Goal: Task Accomplishment & Management: Manage account settings

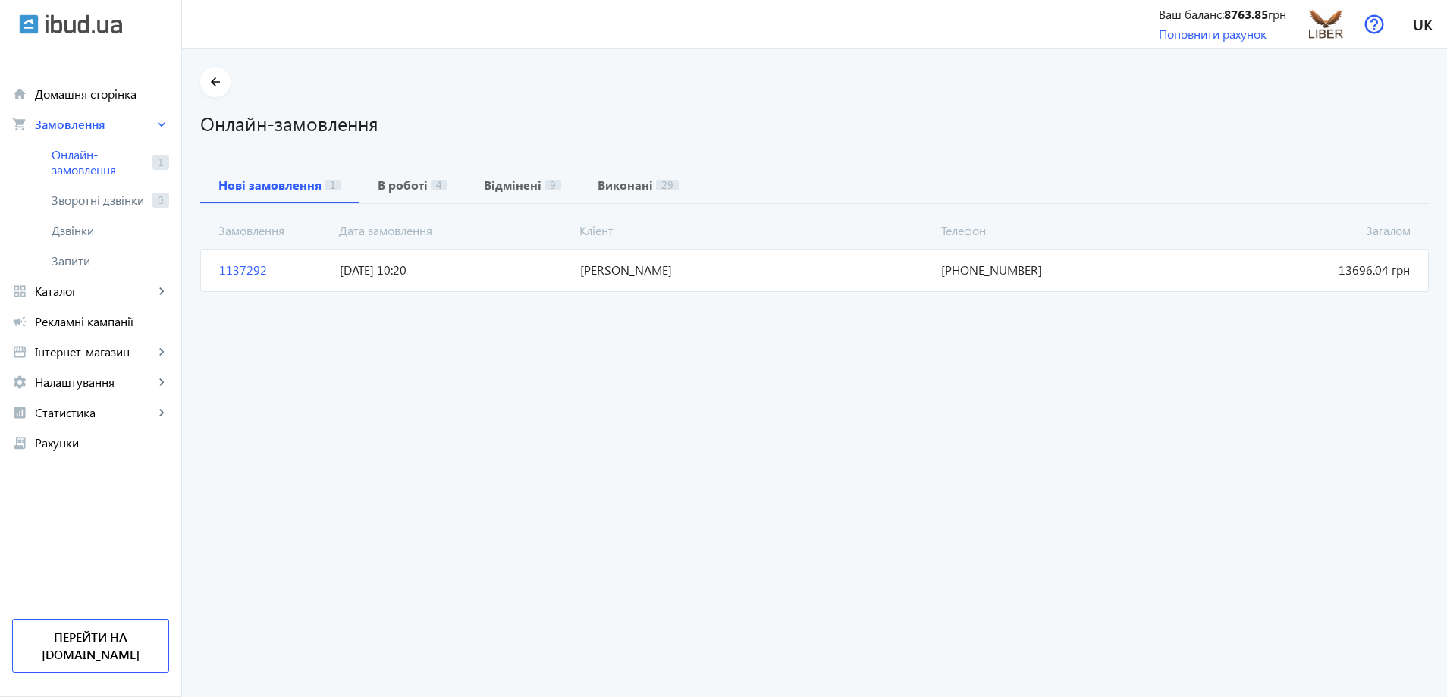
click at [698, 273] on span "[PERSON_NAME]" at bounding box center [754, 270] width 361 height 17
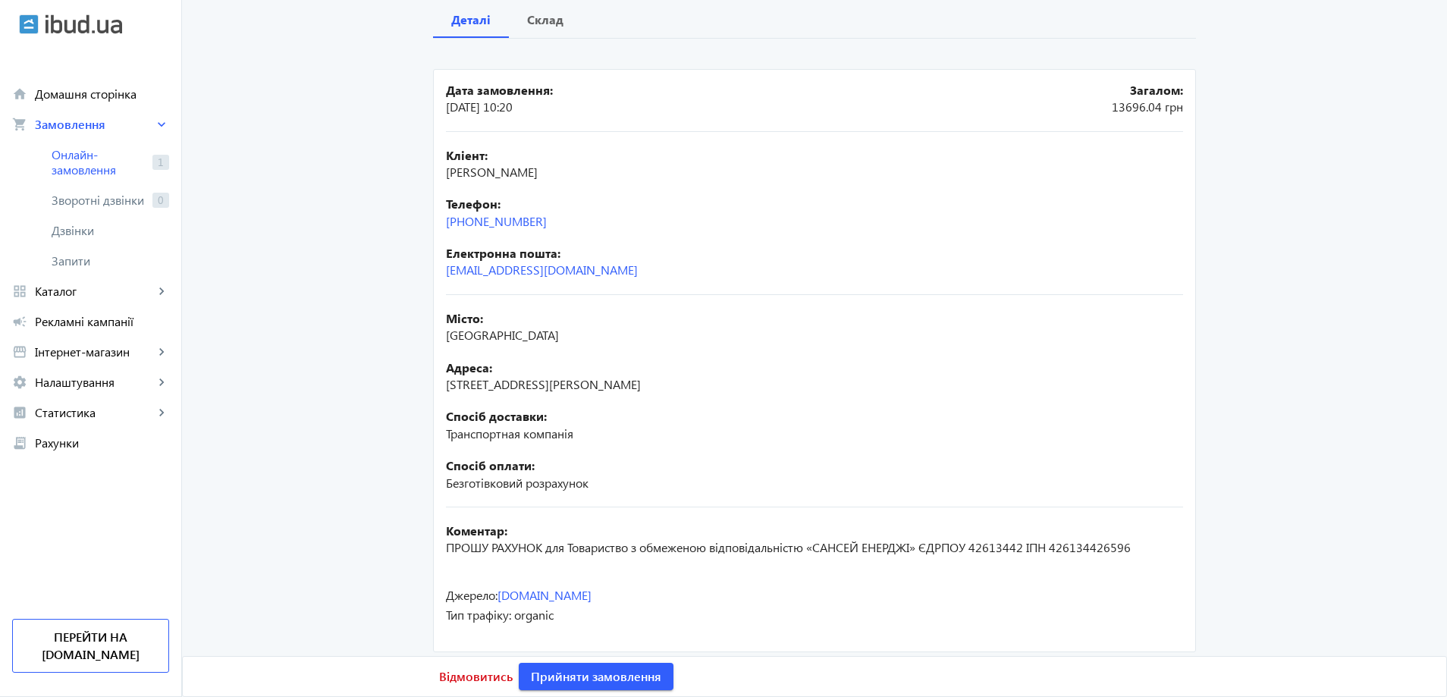
scroll to position [176, 0]
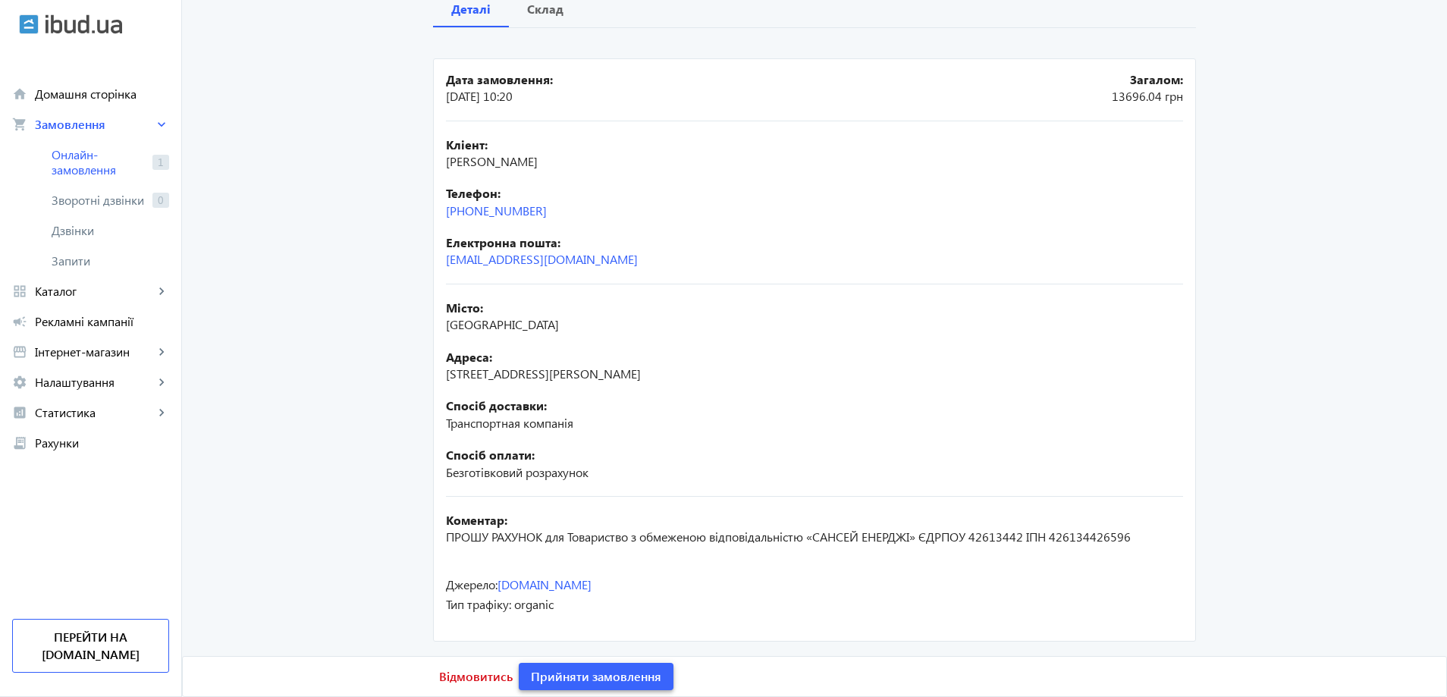
click at [608, 680] on span "Прийняти замовлення" at bounding box center [596, 676] width 130 height 17
click at [626, 677] on span "Замовлення опрацьоване" at bounding box center [605, 676] width 149 height 17
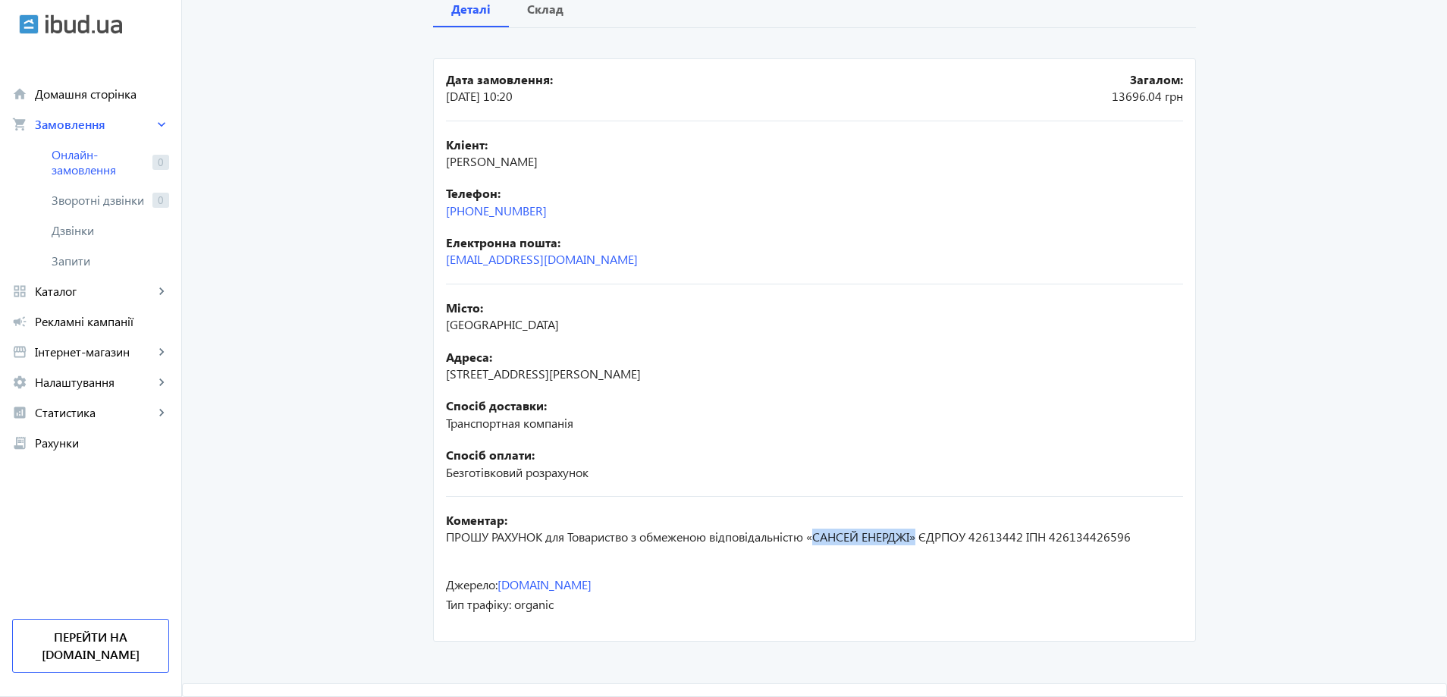
drag, startPoint x: 815, startPoint y: 536, endPoint x: 920, endPoint y: 538, distance: 104.7
click at [920, 538] on span "ПРОШУ РАХУНОК для Товариство з обмеженою відповідальністю «САНСЕЙ ЕНЕРДЖІ» ЄДРП…" at bounding box center [788, 537] width 685 height 16
drag, startPoint x: 916, startPoint y: 544, endPoint x: 917, endPoint y: 536, distance: 7.6
click at [916, 542] on span "ПРОШУ РАХУНОК для Товариство з обмеженою відповідальністю «САНСЕЙ ЕНЕРДЖІ» ЄДРП…" at bounding box center [788, 537] width 685 height 16
drag, startPoint x: 921, startPoint y: 549, endPoint x: 888, endPoint y: 545, distance: 32.9
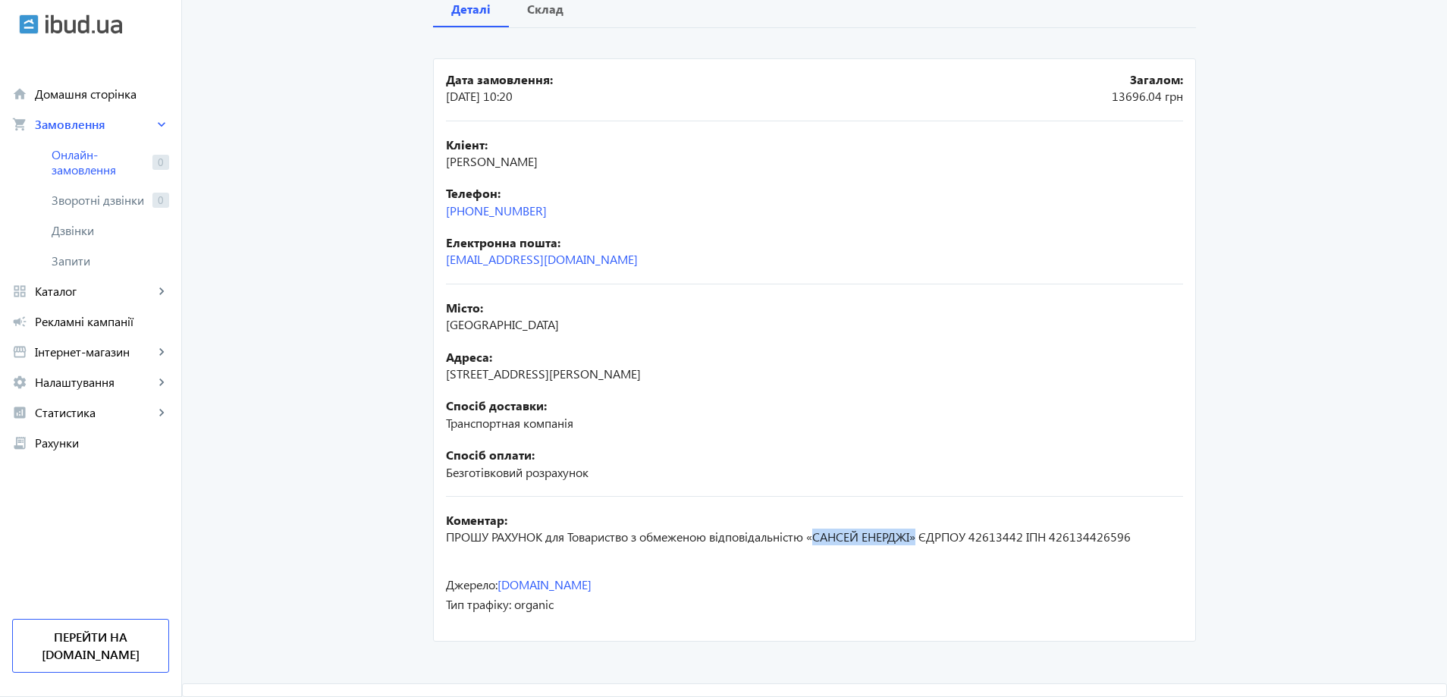
click at [921, 551] on div "Коментар: ПРОШУ РАХУНОК для Товариство з обмеженою відповідальністю «САНСЕЙ ЕНЕ…" at bounding box center [814, 529] width 737 height 64
click at [833, 535] on span "ПРОШУ РАХУНОК для Товариство з обмеженою відповідальністю «САНСЕЙ ЕНЕРДЖІ» ЄДРП…" at bounding box center [788, 537] width 685 height 16
click at [809, 543] on span "ПРОШУ РАХУНОК для Товариство з обмеженою відповідальністю «САНСЕЙ ЕНЕРДЖІ» ЄДРП…" at bounding box center [788, 537] width 685 height 16
drag, startPoint x: 818, startPoint y: 537, endPoint x: 917, endPoint y: 538, distance: 99.4
click at [917, 538] on span "ПРОШУ РАХУНОК для Товариство з обмеженою відповідальністю «САНСЕЙ ЕНЕРДЖІ» ЄДРП…" at bounding box center [788, 537] width 685 height 16
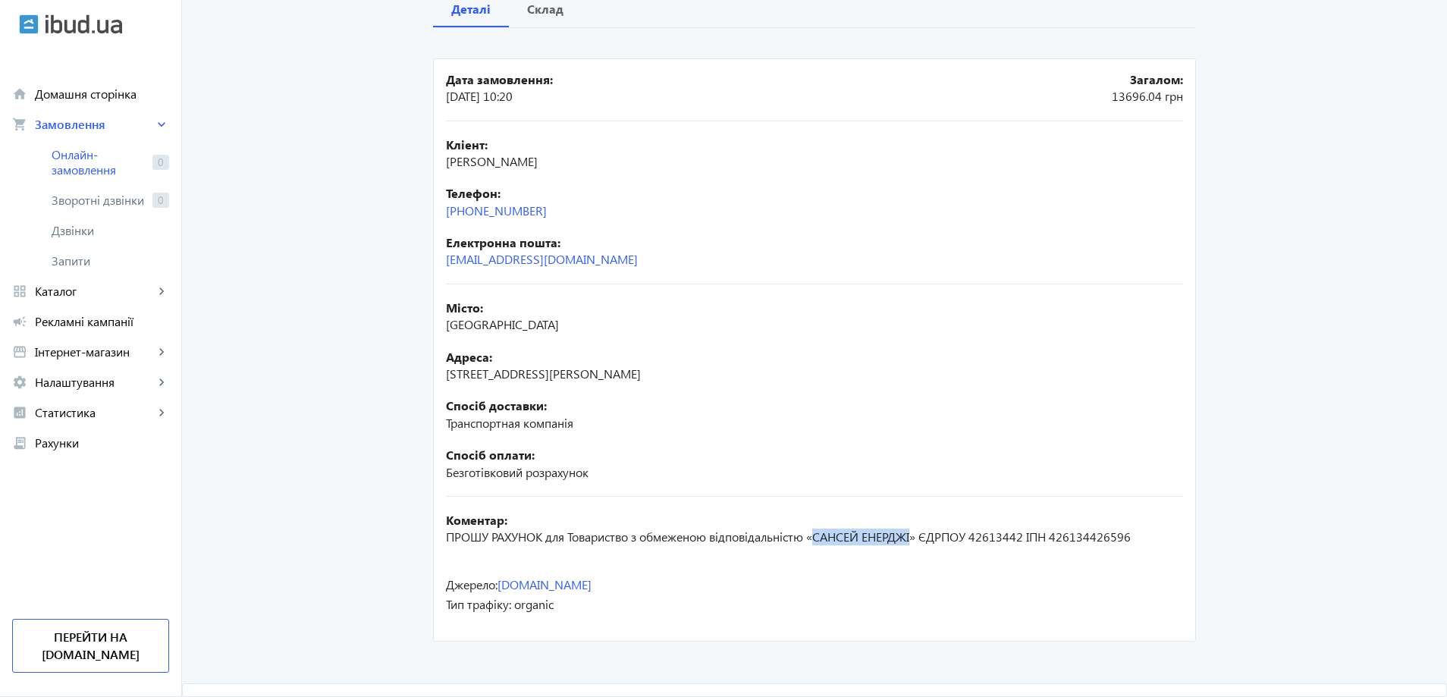
copy span "САНСЕЙ ЕНЕРДЖІ"
click at [972, 545] on div "Коментар: ПРОШУ РАХУНОК для Товариство з обмеженою відповідальністю «САНСЕЙ ЕНЕ…" at bounding box center [814, 529] width 737 height 34
drag, startPoint x: 979, startPoint y: 537, endPoint x: 1026, endPoint y: 538, distance: 47.8
click at [1026, 538] on span "ПРОШУ РАХУНОК для Товариство з обмеженою відповідальністю «САНСЕЙ ЕНЕРДЖІ» ЄДРП…" at bounding box center [788, 537] width 685 height 16
copy span "42613442"
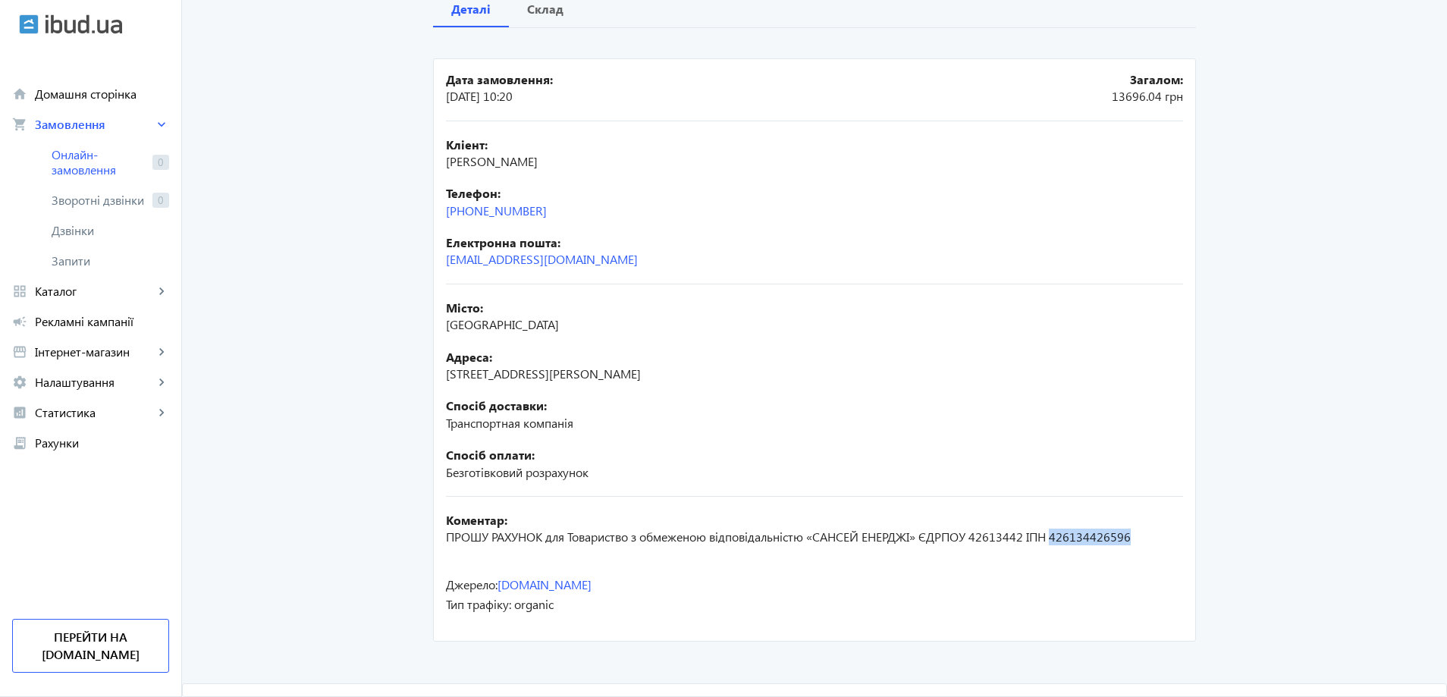
drag, startPoint x: 1055, startPoint y: 539, endPoint x: 1136, endPoint y: 539, distance: 81.2
click at [1136, 539] on div "Коментар: ПРОШУ РАХУНОК для Товариство з обмеженою відповідальністю «САНСЕЙ ЕНЕ…" at bounding box center [814, 529] width 737 height 34
copy span "426134426596"
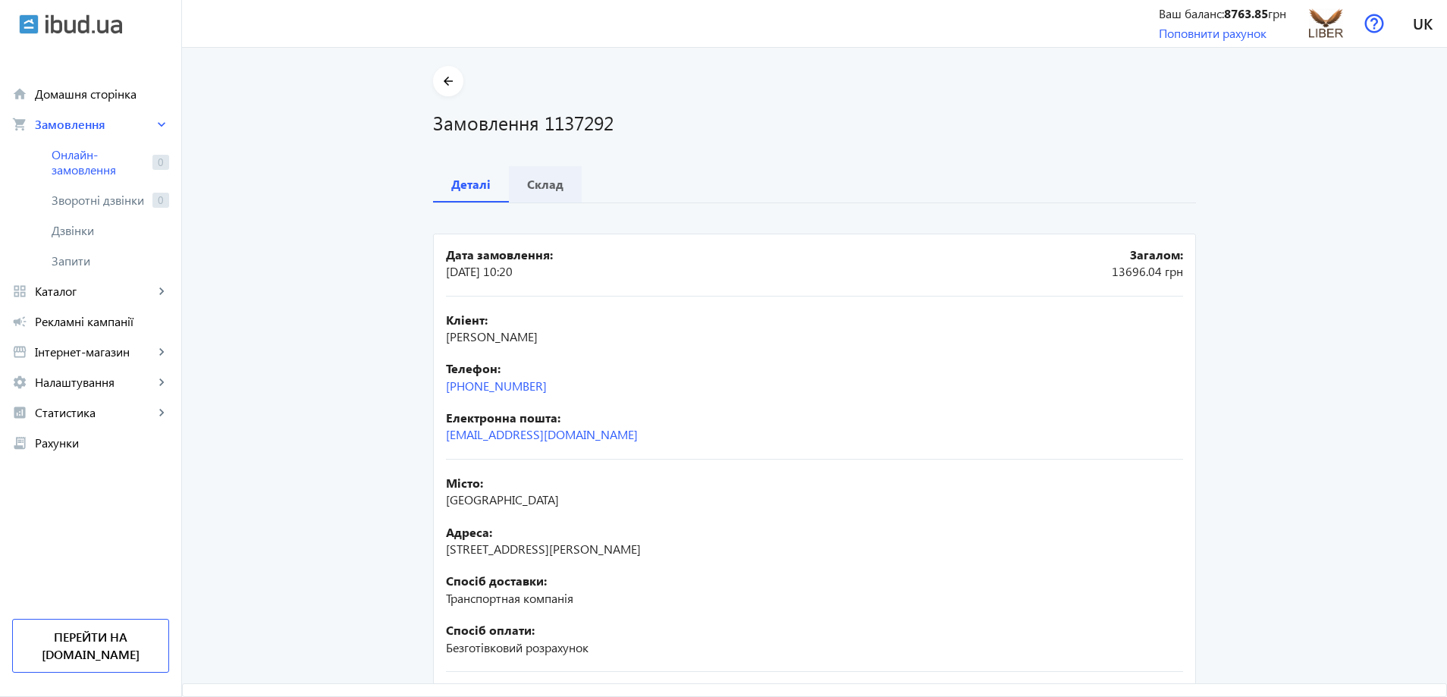
scroll to position [0, 0]
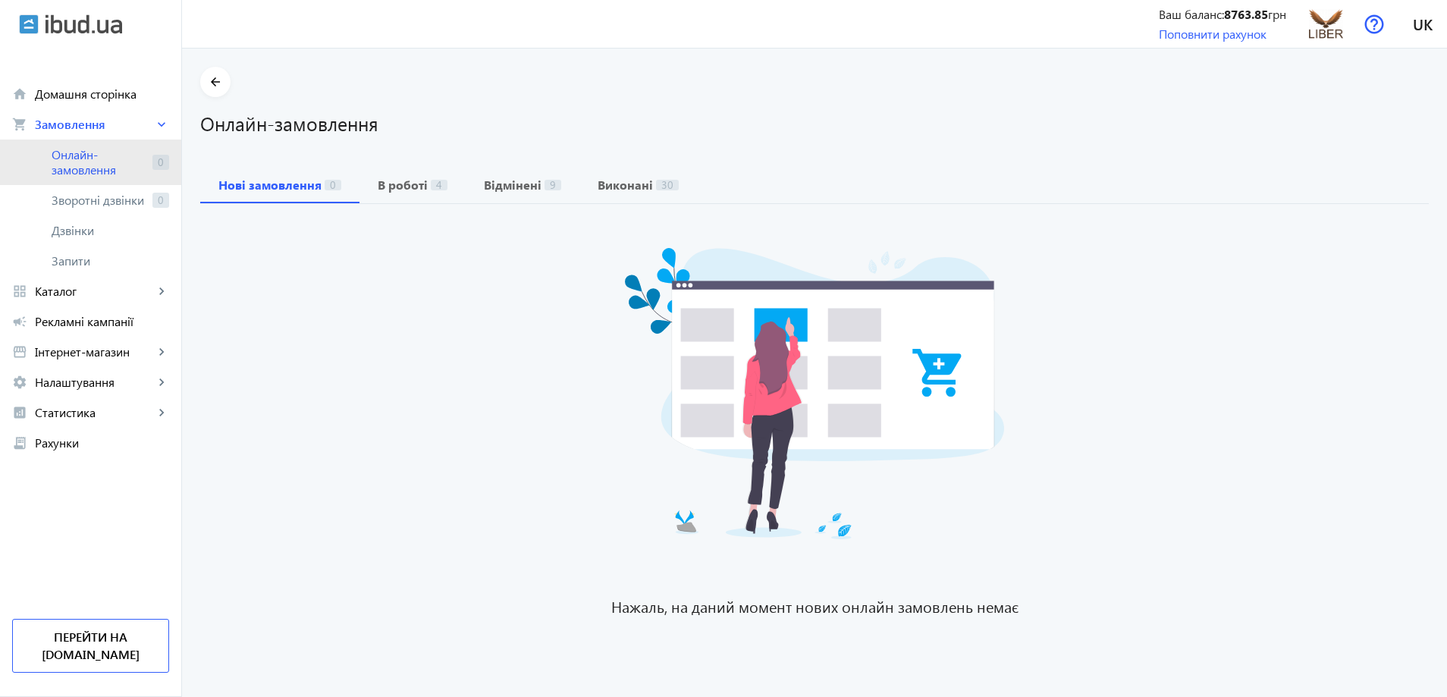
click at [71, 160] on span "Онлайн-замовлення" at bounding box center [99, 162] width 95 height 30
click at [418, 184] on span "В роботі 4" at bounding box center [413, 185] width 70 height 12
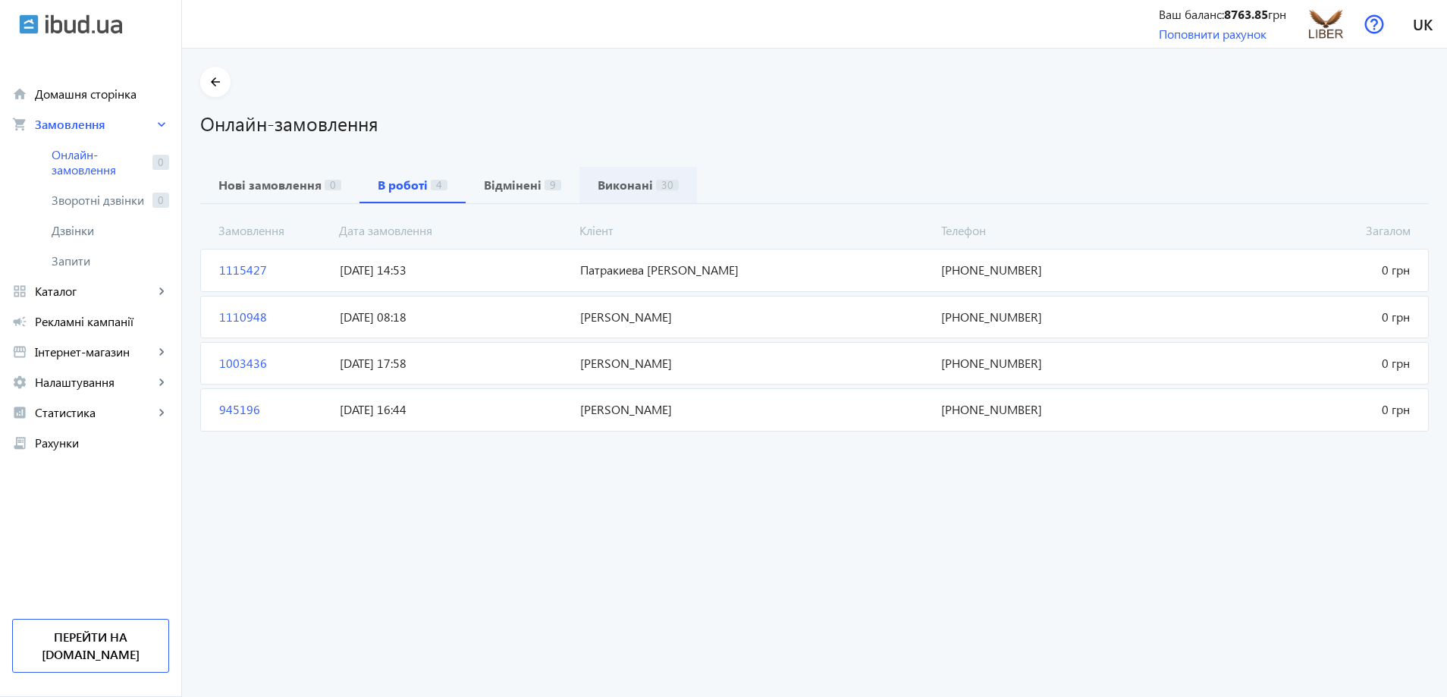
click at [632, 191] on b "Виконані" at bounding box center [625, 185] width 55 height 12
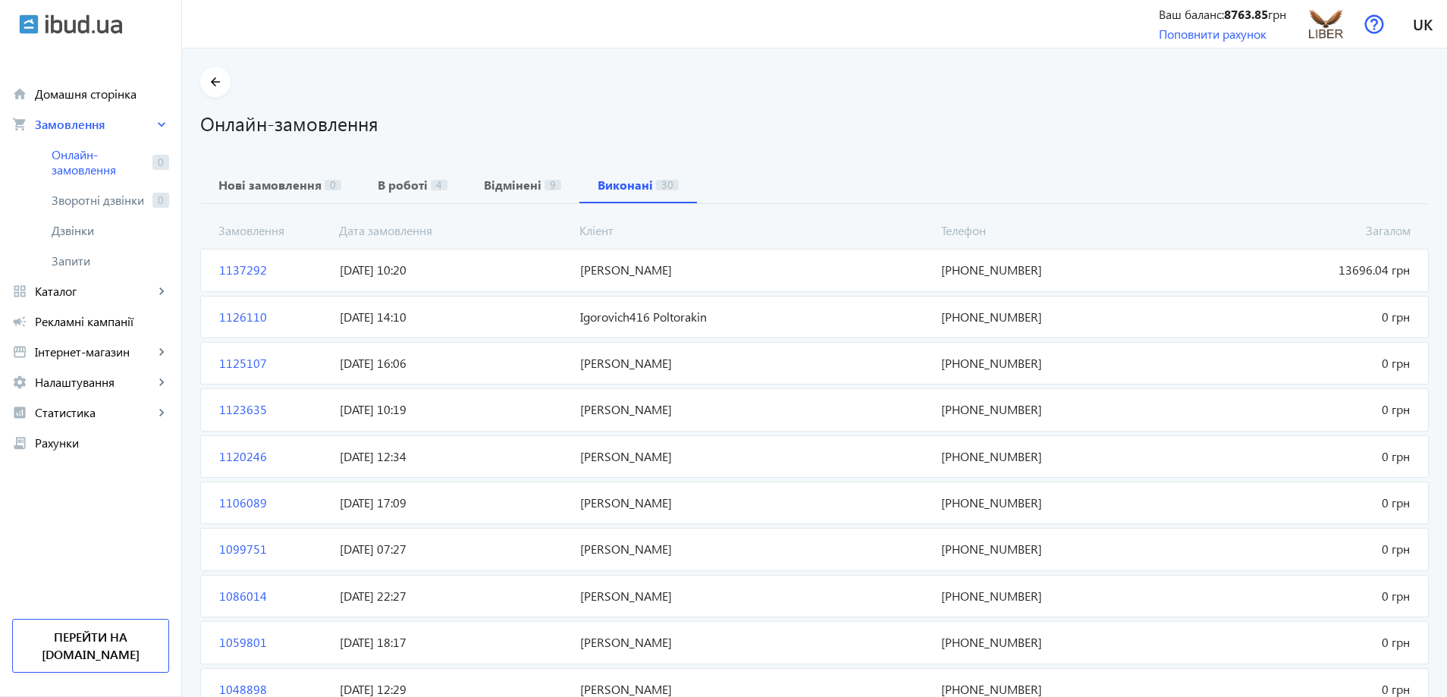
click at [550, 281] on mat-card "1137292 [PERSON_NAME] 13696.04 грн [DATE] 10:20 [PHONE_NUMBER]" at bounding box center [814, 270] width 1229 height 42
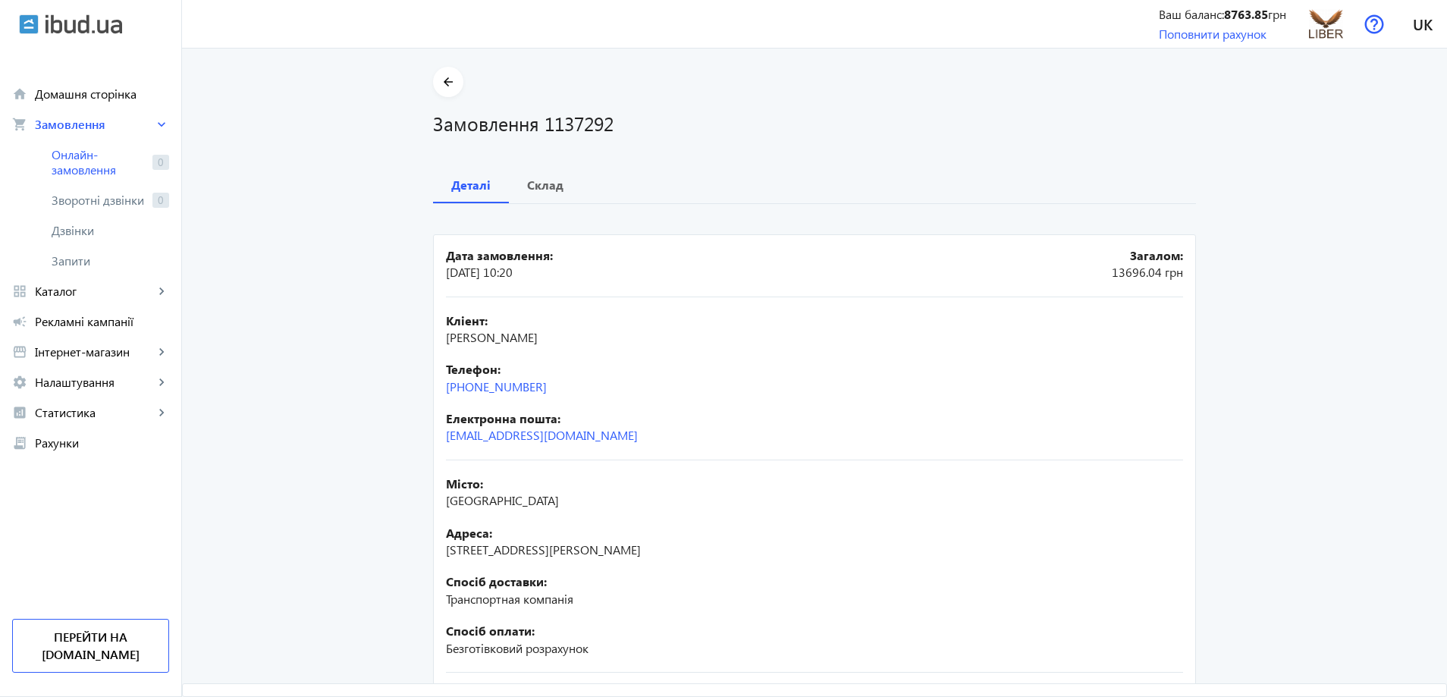
click at [549, 204] on div "Дата замовлення: [DATE] 10:20 Загалом: 13696.04 грн Кліент: [PERSON_NAME] Телеф…" at bounding box center [814, 512] width 763 height 617
click at [548, 199] on span "Склад" at bounding box center [545, 185] width 36 height 36
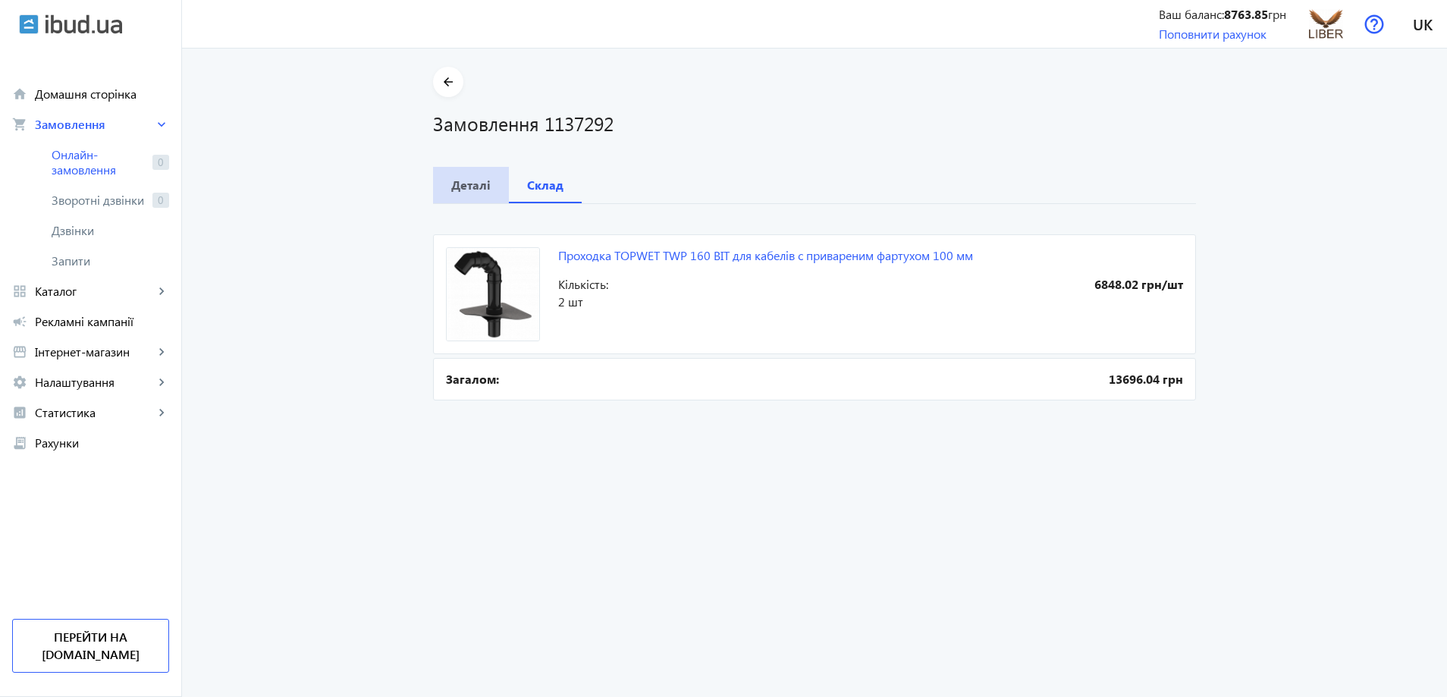
click at [473, 180] on b "Деталі" at bounding box center [470, 185] width 39 height 12
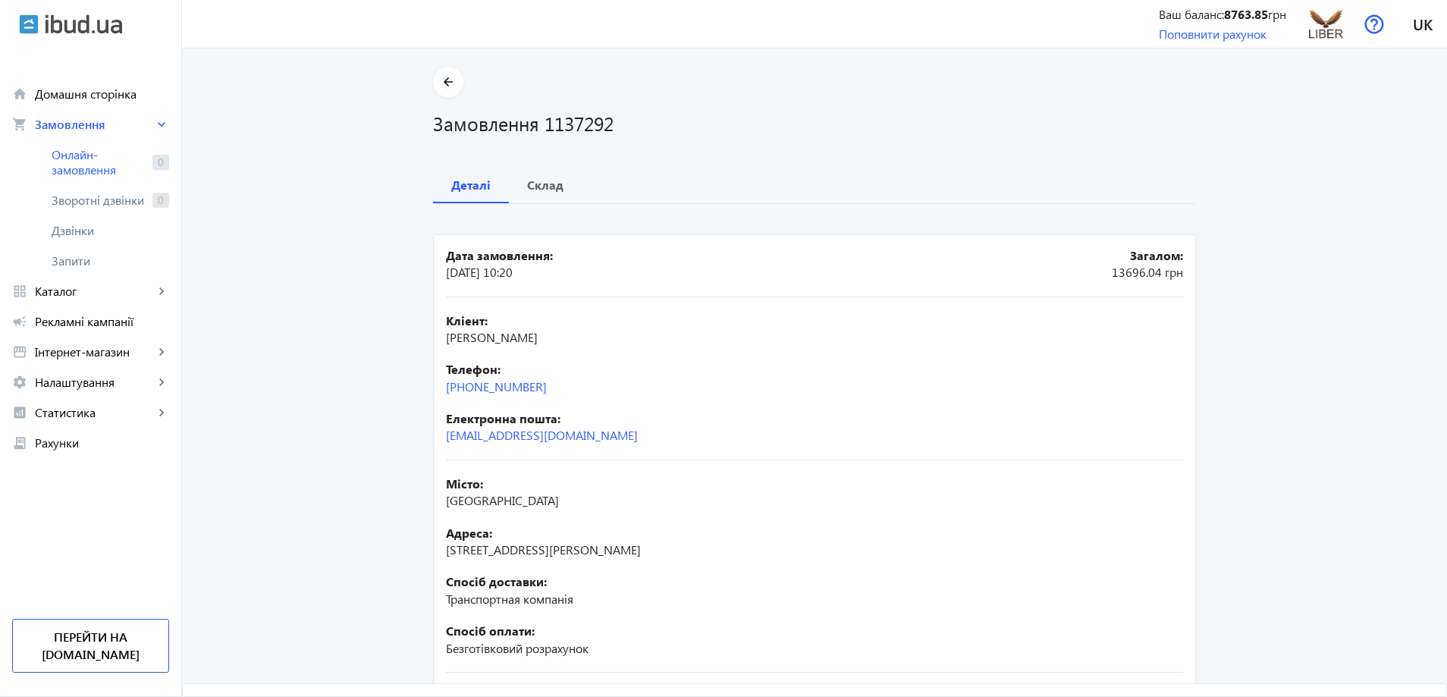
drag, startPoint x: 504, startPoint y: 385, endPoint x: 597, endPoint y: 357, distance: 97.7
click at [597, 357] on div "Кліент: [PERSON_NAME] Телефон: [PHONE_NUMBER] Електронна пошта: [EMAIL_ADDRESS]…" at bounding box center [814, 378] width 737 height 163
drag, startPoint x: 554, startPoint y: 390, endPoint x: 429, endPoint y: 394, distance: 125.2
click at [433, 394] on mat-card "Дата замовлення: [DATE] 10:20 Загалом: 13696.04 грн Кліент: [PERSON_NAME] Телеф…" at bounding box center [814, 525] width 763 height 583
copy link "[PHONE_NUMBER]"
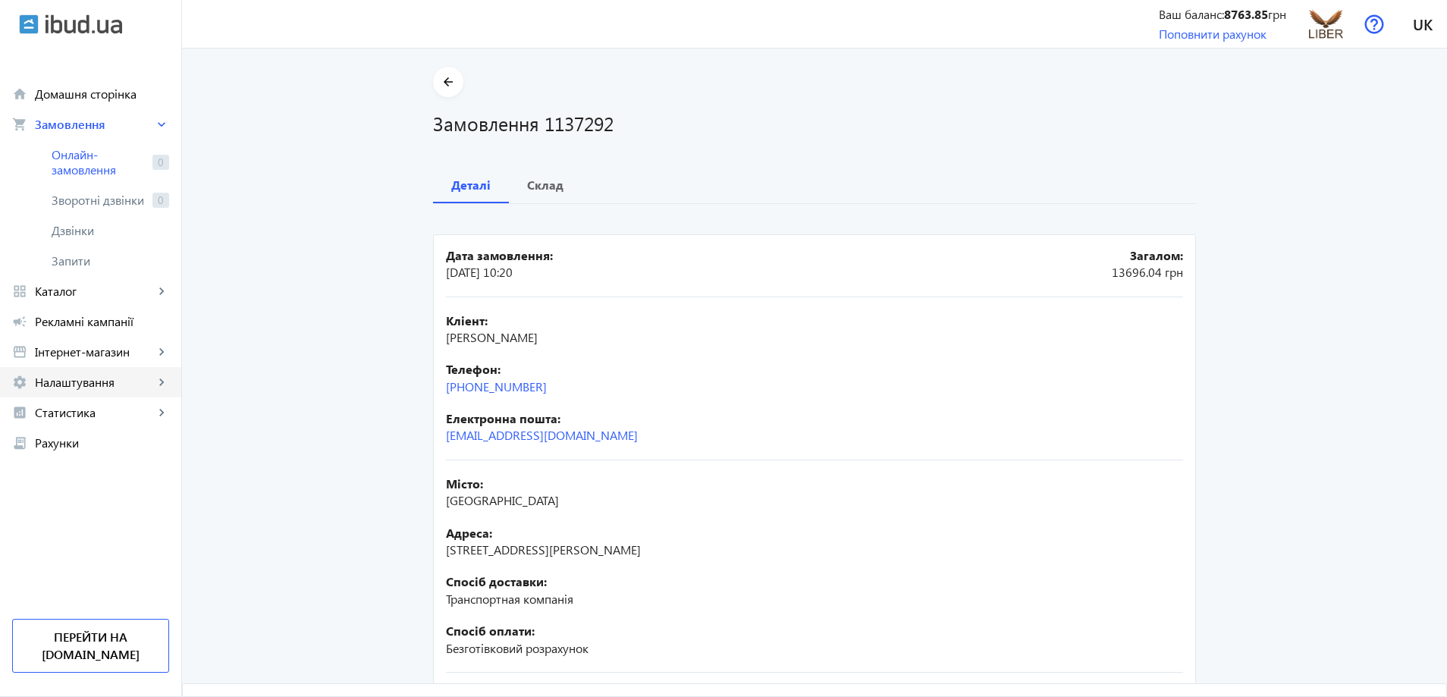
click at [83, 386] on span "Налаштування" at bounding box center [94, 382] width 119 height 15
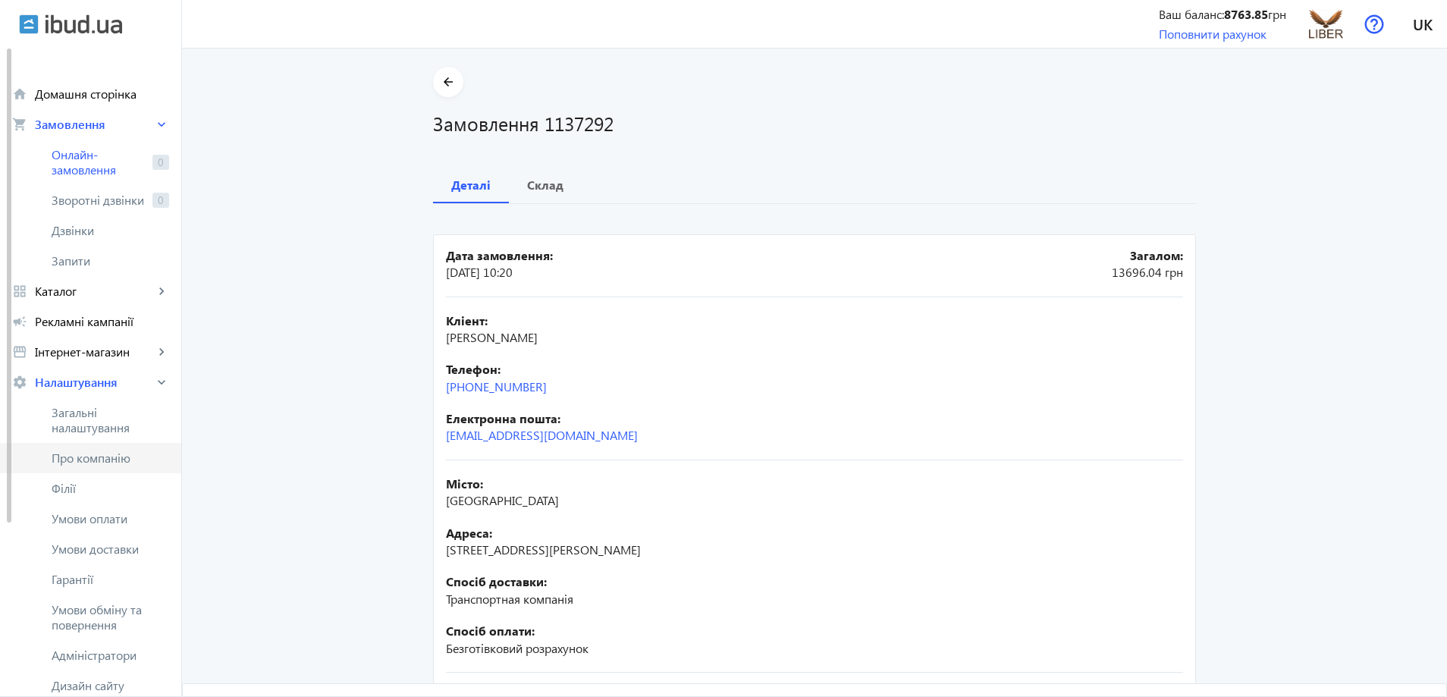
click at [101, 462] on span "Про компанію" at bounding box center [111, 458] width 118 height 15
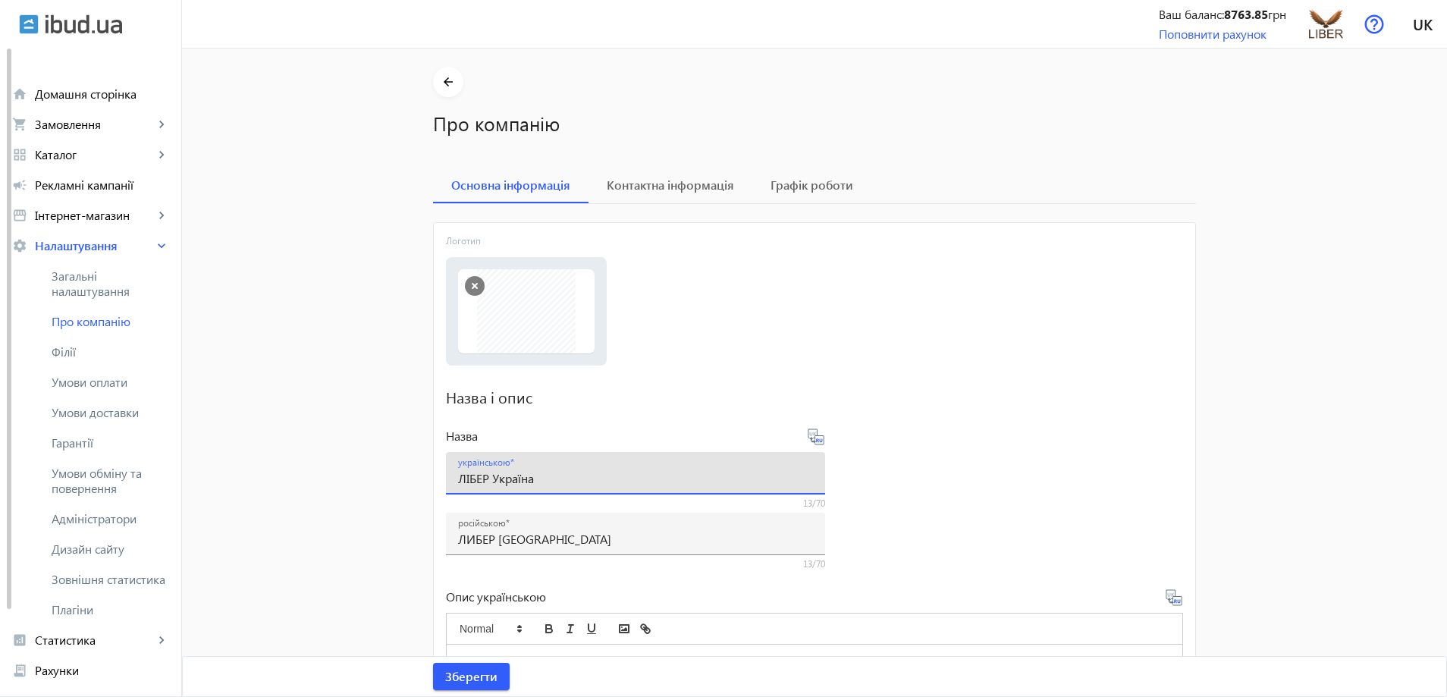
drag, startPoint x: 517, startPoint y: 482, endPoint x: 416, endPoint y: 477, distance: 101.7
click at [416, 477] on mat-sidenav-content "arrow_back Про компанію Основна інформація Контактна інформація Графік роботи Л…" at bounding box center [815, 562] width 800 height 991
click at [551, 543] on input "ЛИБЕР [GEOGRAPHIC_DATA]" at bounding box center [635, 539] width 355 height 16
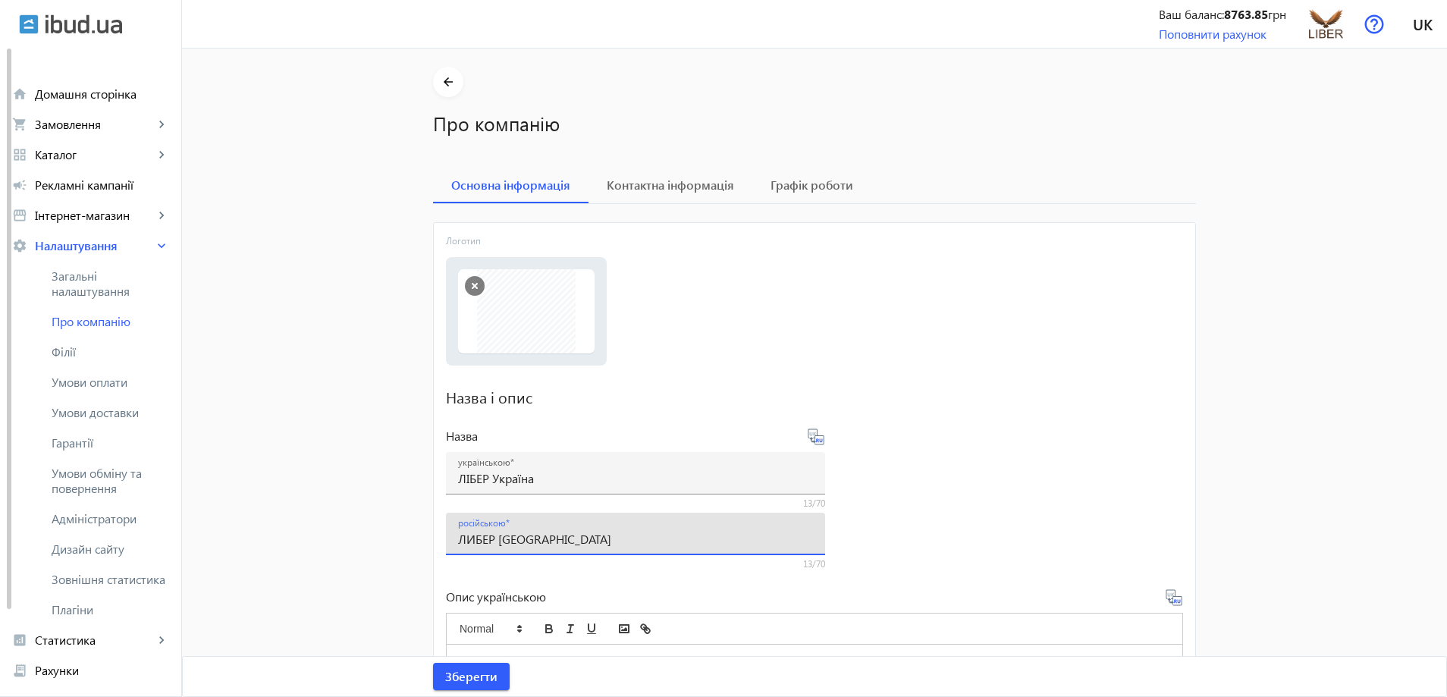
drag, startPoint x: 508, startPoint y: 537, endPoint x: 384, endPoint y: 536, distance: 124.4
click at [384, 536] on mat-sidenav-container "arrow_back Про компанію Основна інформація Контактна інформація Графік роботи Л…" at bounding box center [814, 579] width 1265 height 1060
paste input "ЛІБЕР Україна"
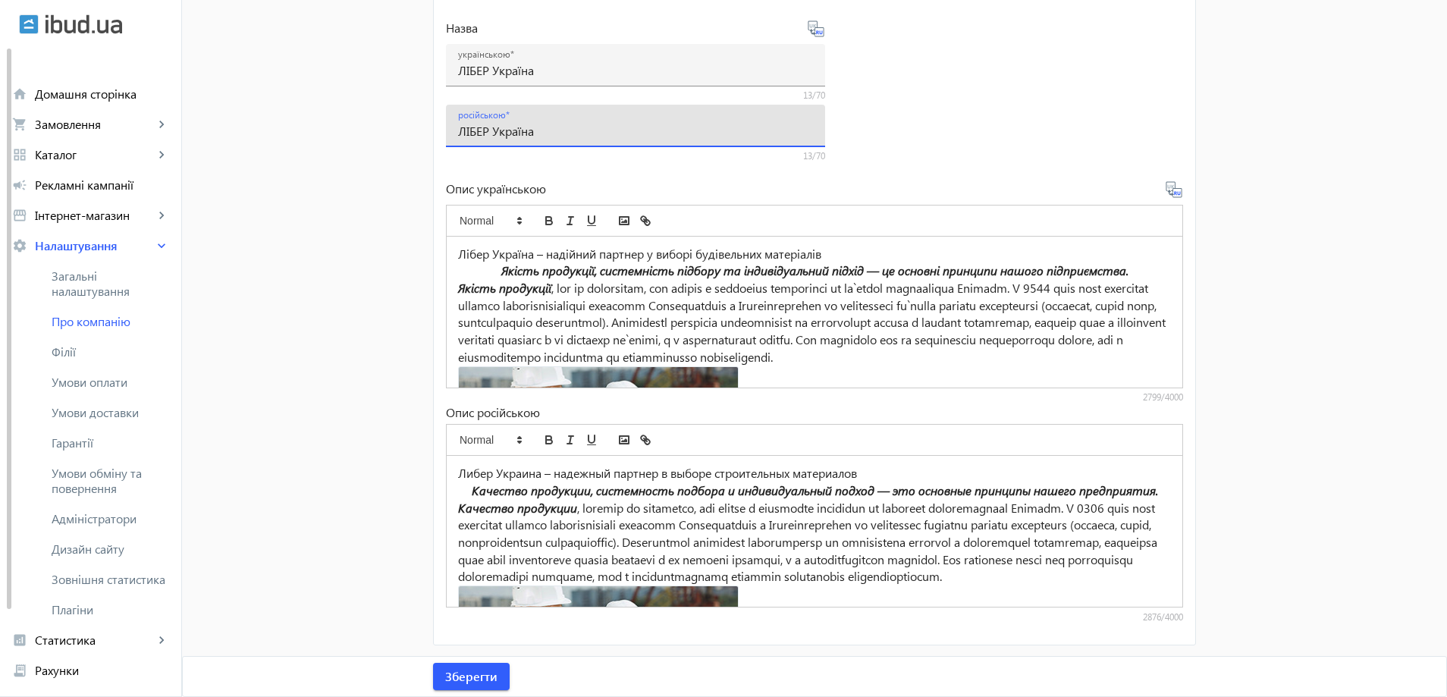
scroll to position [412, 0]
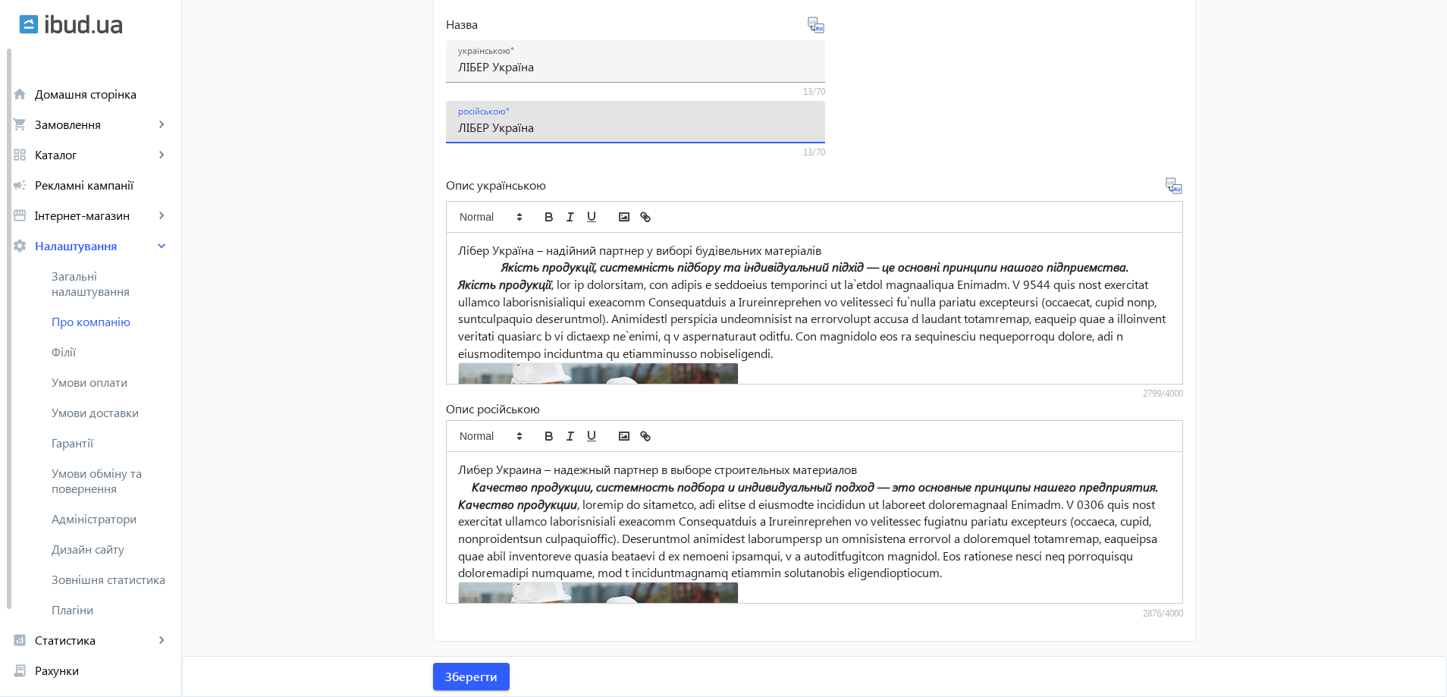
type input "ЛІБЕР Україна"
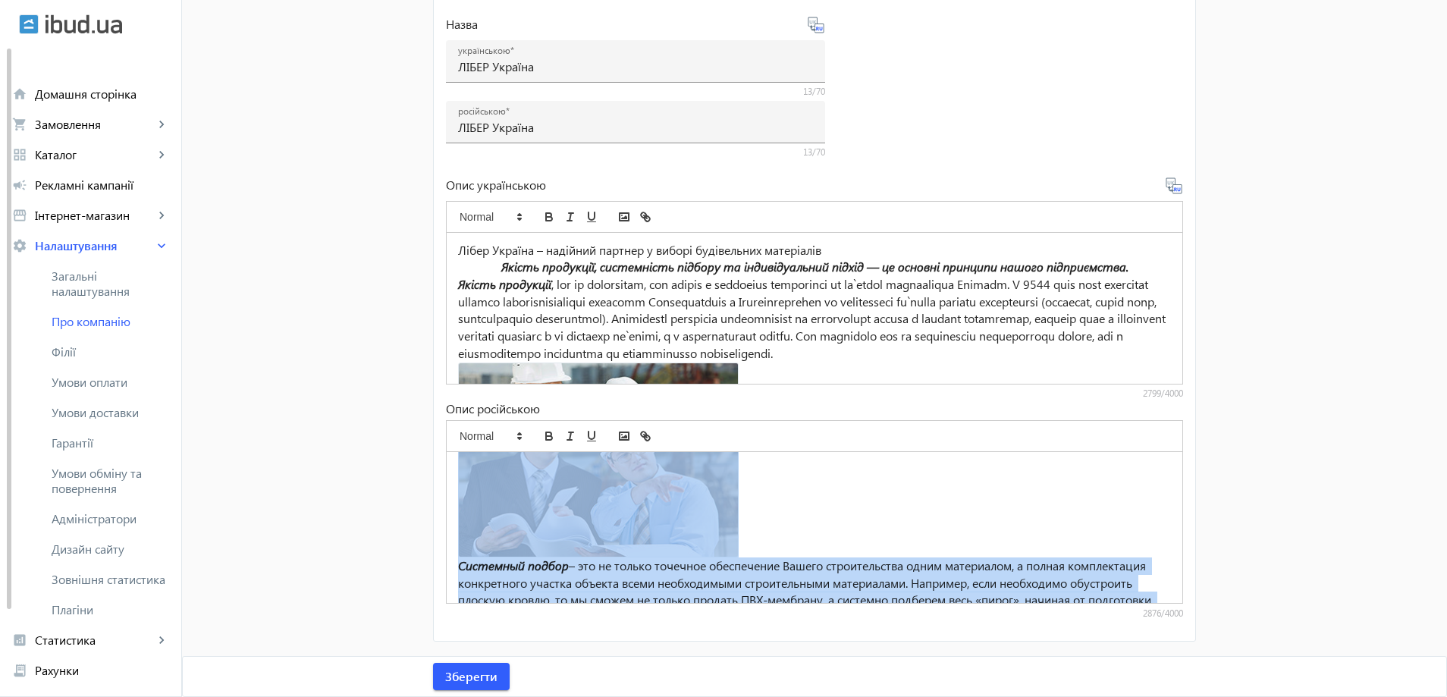
scroll to position [579, 0]
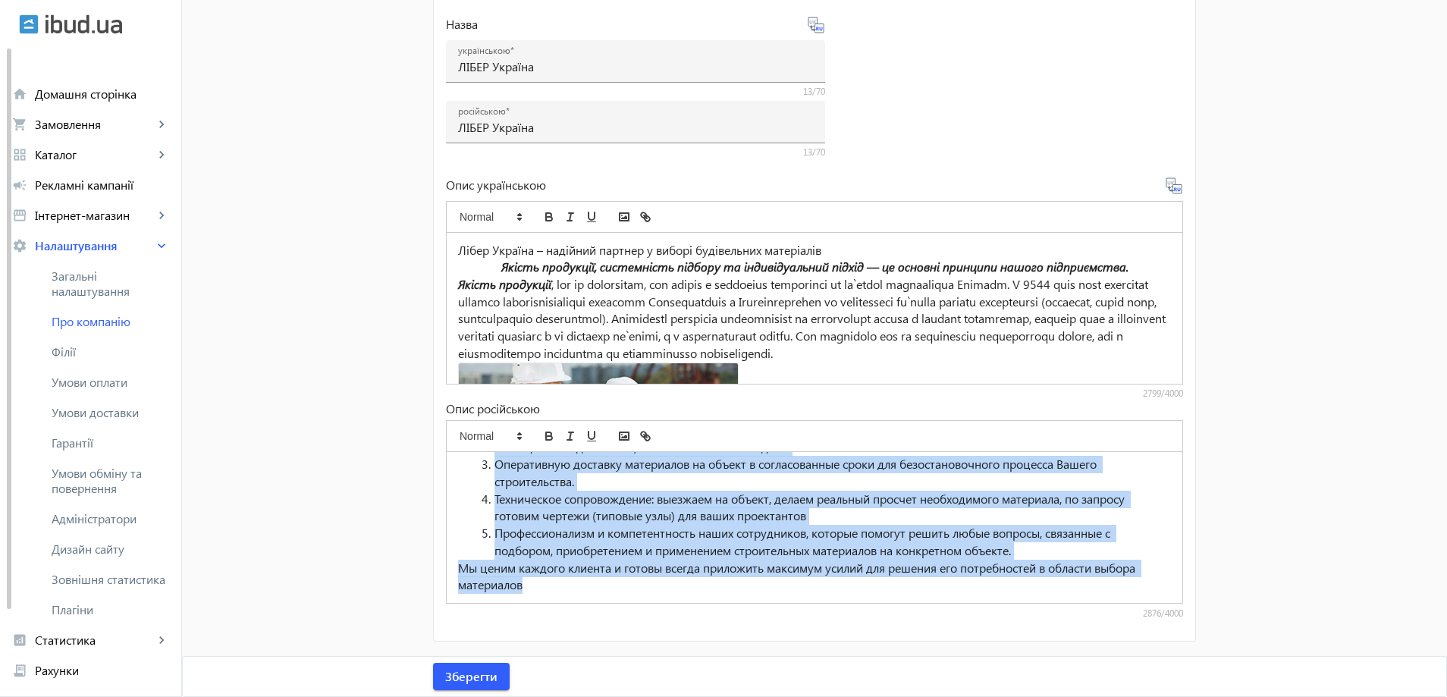
drag, startPoint x: 469, startPoint y: 479, endPoint x: 938, endPoint y: 727, distance: 530.7
click at [938, 696] on html "arrow_back home Домашня сторінка shopping_cart Замовлення keyboard_arrow_right …" at bounding box center [723, 142] width 1447 height 1109
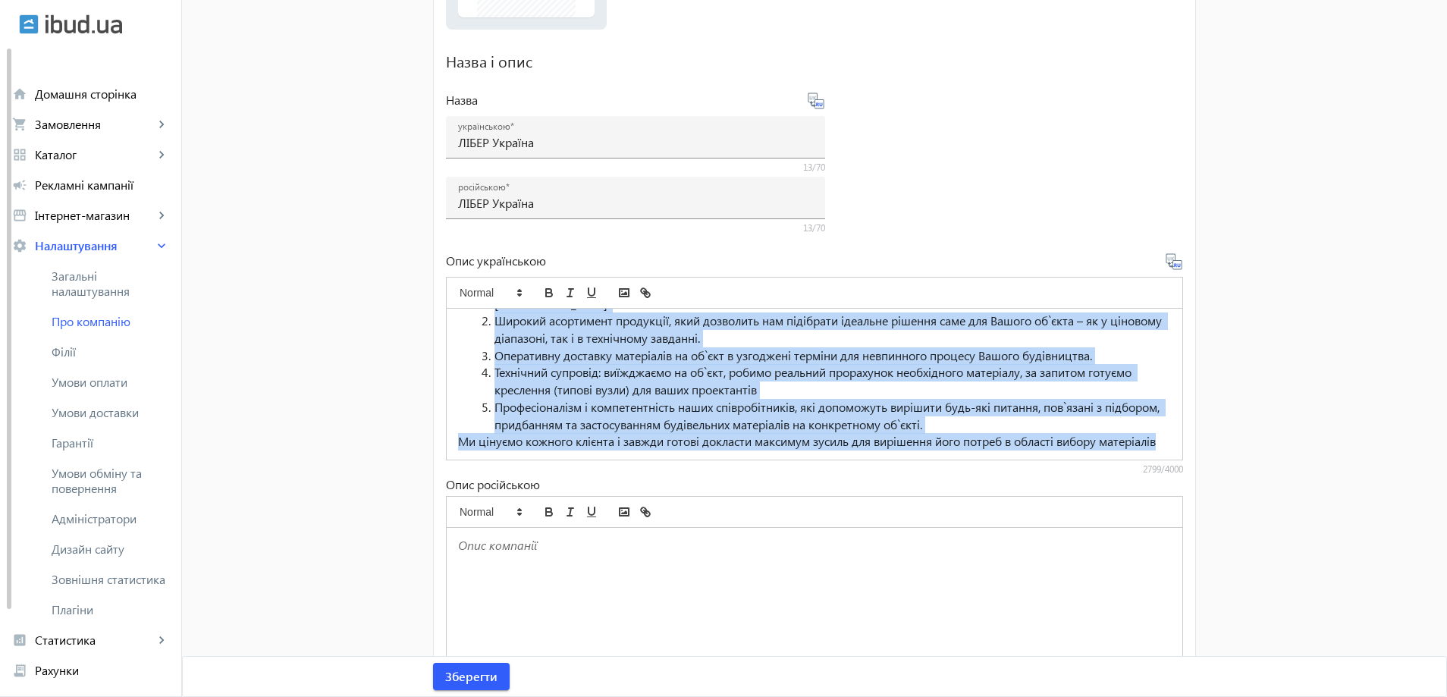
scroll to position [412, 0]
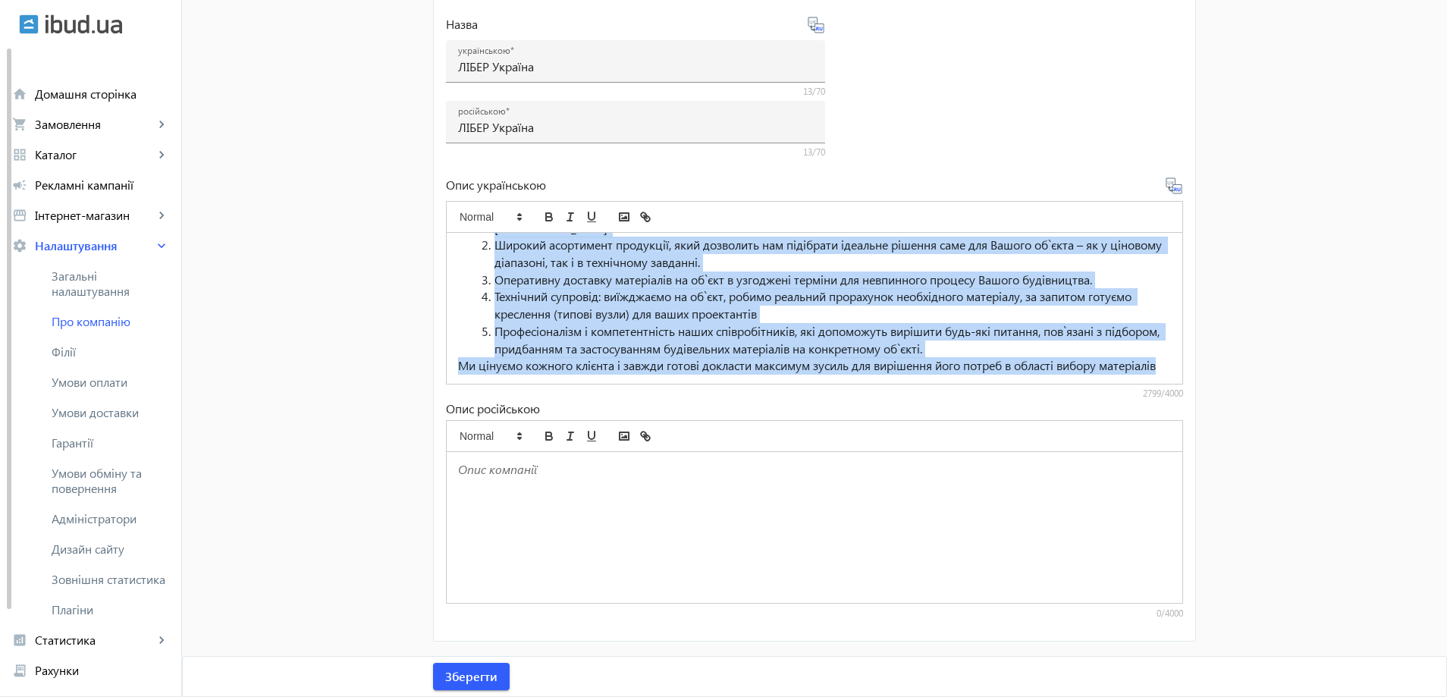
drag, startPoint x: 454, startPoint y: 327, endPoint x: 982, endPoint y: 727, distance: 662.2
click at [982, 696] on html "arrow_back home Домашня сторінка shopping_cart Замовлення keyboard_arrow_right …" at bounding box center [723, 142] width 1447 height 1109
copy div "Lorem Ipsumdo – sitametc adipisc e seddoe temporincid utlaboreet Dolore magnaal…"
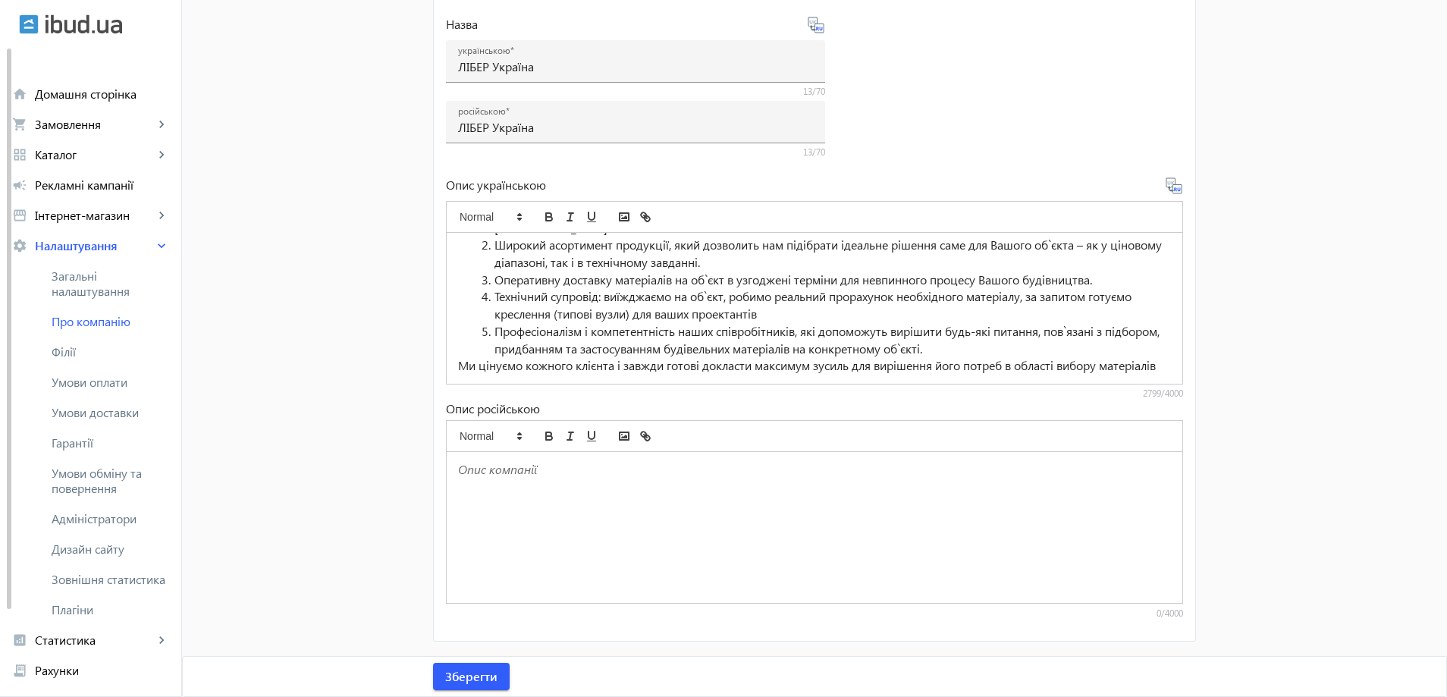
click at [505, 457] on div at bounding box center [815, 527] width 736 height 151
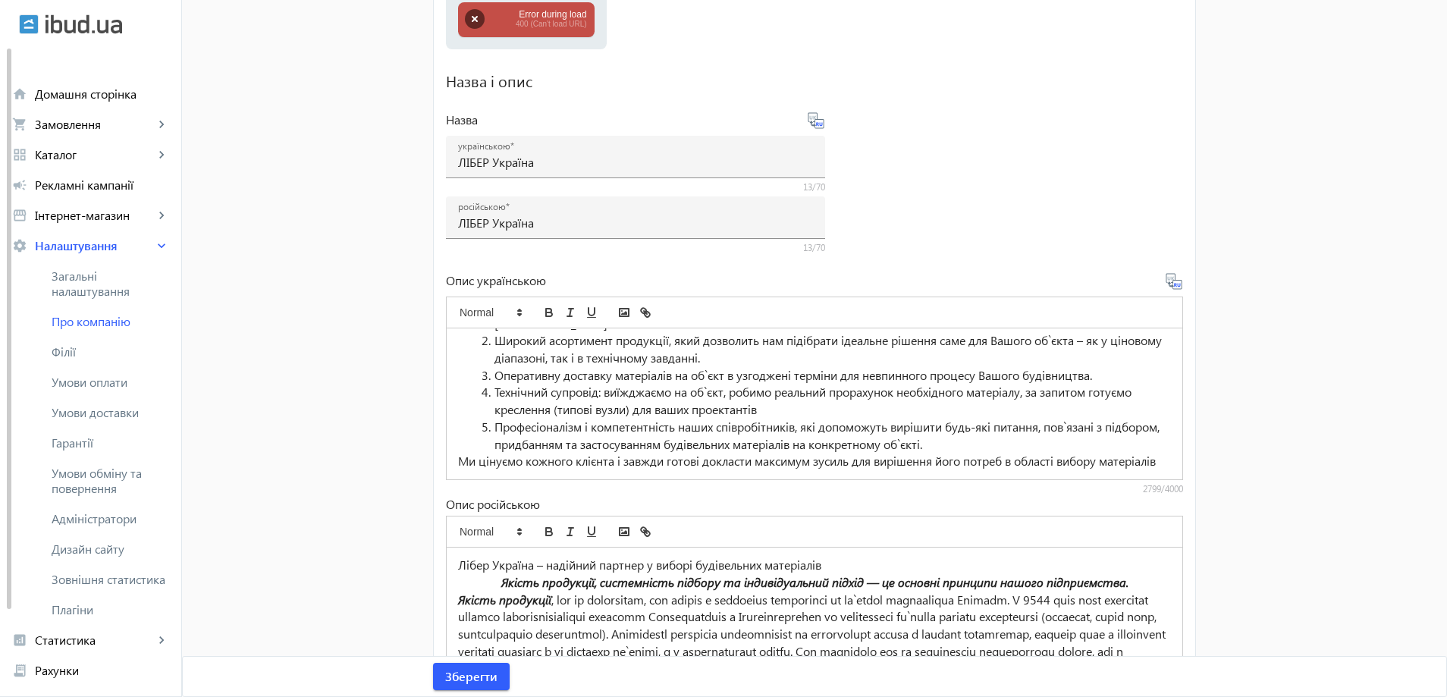
scroll to position [59, 0]
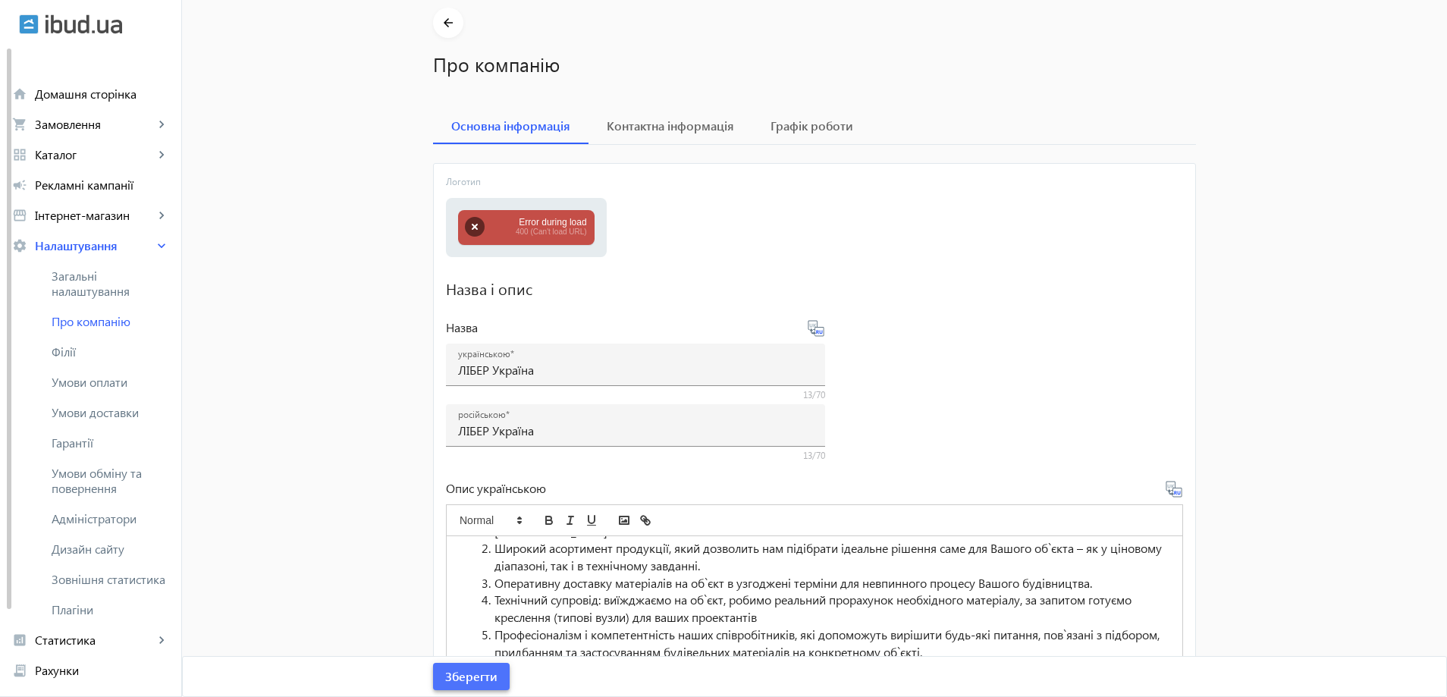
click at [484, 676] on span "Зберегти" at bounding box center [471, 676] width 52 height 17
click at [475, 677] on span "Зберегти" at bounding box center [471, 676] width 52 height 17
click at [473, 231] on button "button" at bounding box center [475, 227] width 20 height 20
click at [462, 656] on mat-card "Логотип Виберіть або перетягніть сюди Ваш файл Removed 33__b-shortcodes__08.jpg…" at bounding box center [814, 553] width 763 height 781
click at [465, 672] on span "Зберегти" at bounding box center [471, 676] width 52 height 17
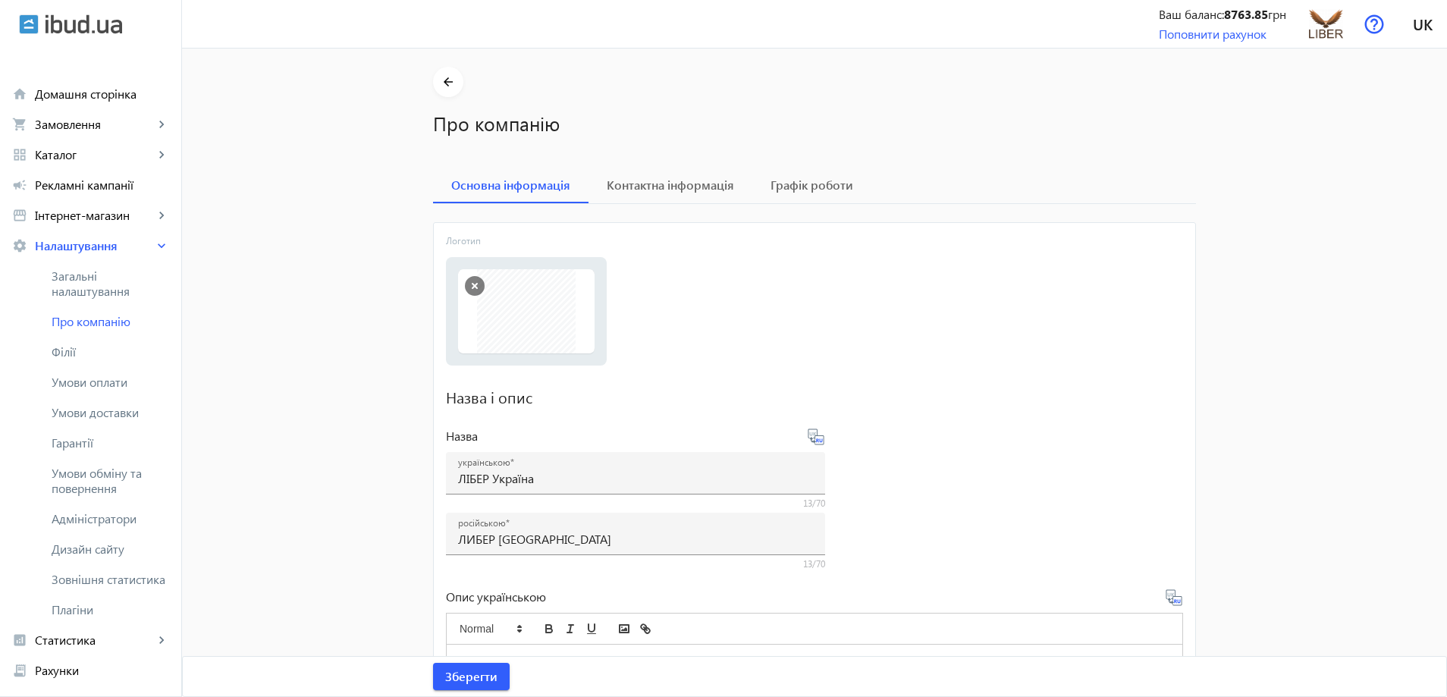
scroll to position [228, 0]
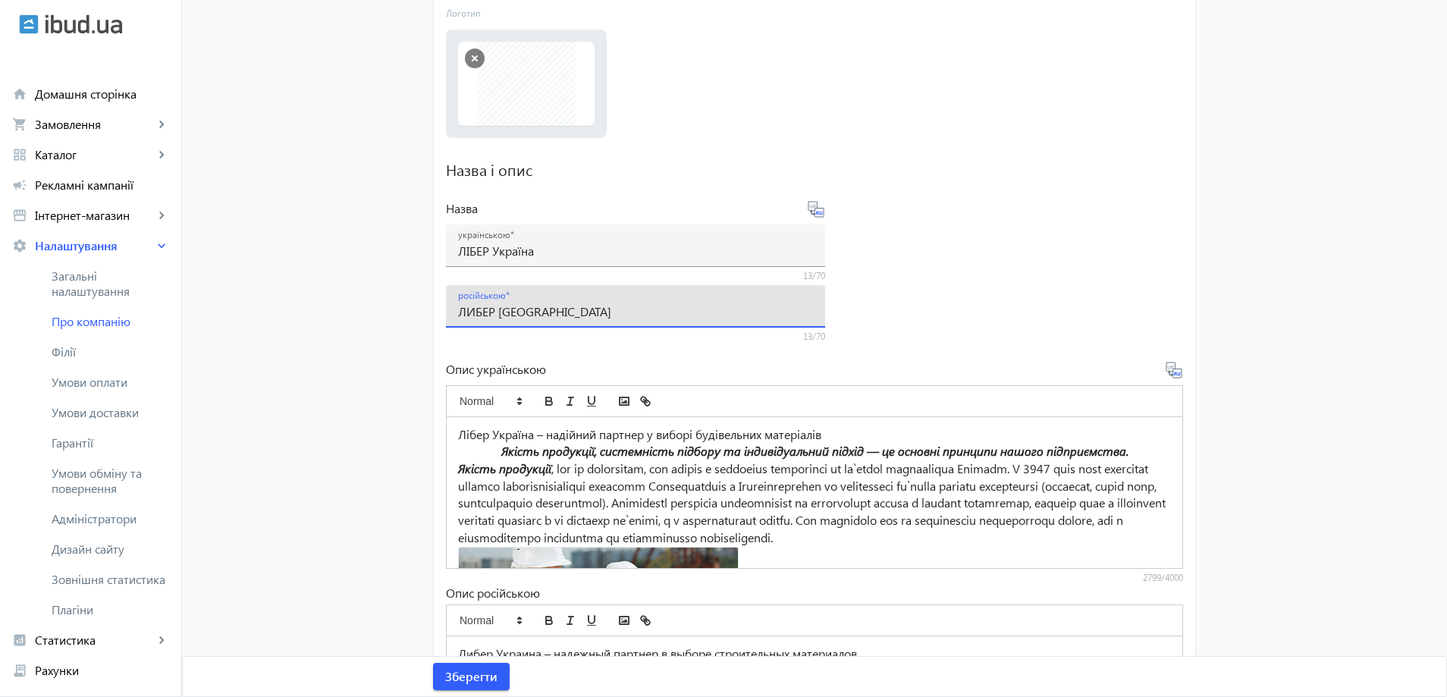
drag, startPoint x: 459, startPoint y: 308, endPoint x: 397, endPoint y: 303, distance: 62.4
click at [402, 303] on mat-sidenav-container "arrow_back Про компанію Основна інформація Контактна інформація Графік роботи Л…" at bounding box center [814, 351] width 1265 height 1060
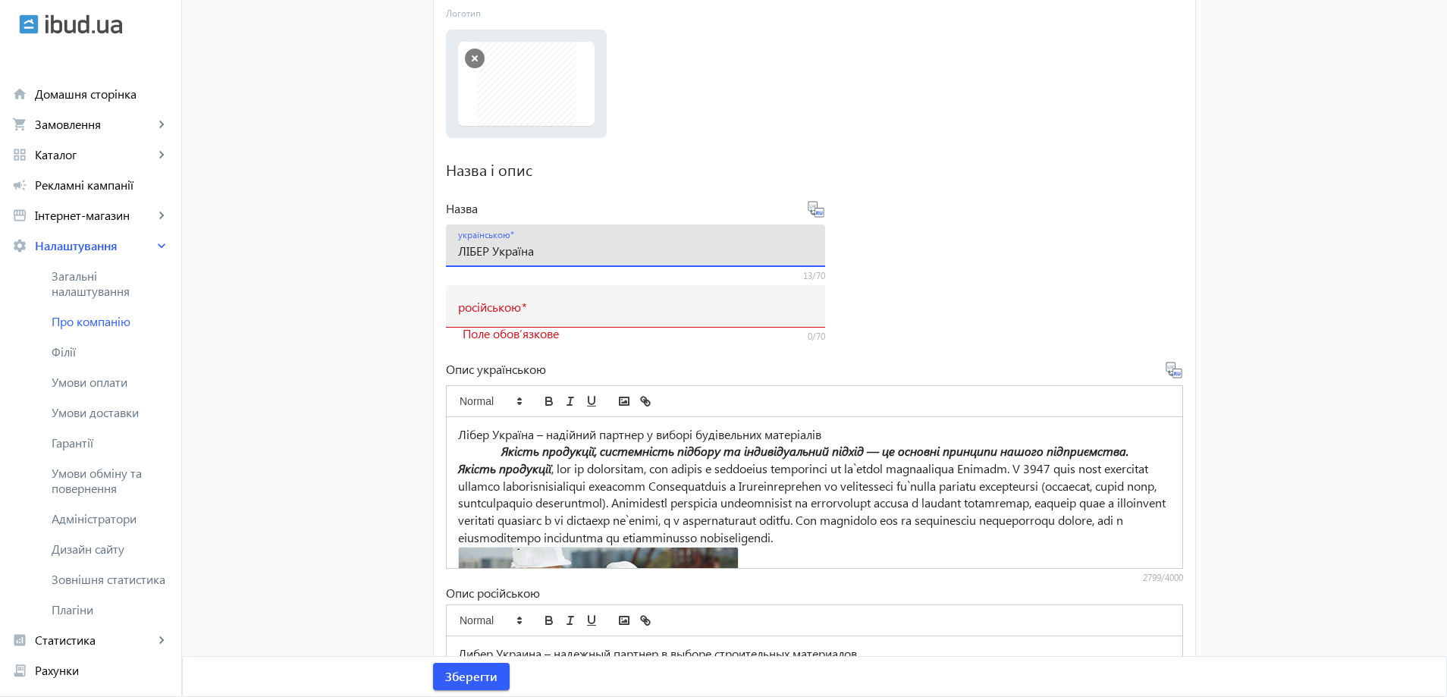
drag, startPoint x: 542, startPoint y: 253, endPoint x: 375, endPoint y: 250, distance: 166.9
click at [375, 250] on mat-sidenav-container "arrow_back Про компанію Основна інформація Контактна інформація Графік роботи Л…" at bounding box center [814, 351] width 1265 height 1060
click at [501, 311] on mat-label "російською" at bounding box center [489, 306] width 63 height 16
click at [501, 311] on input "російською" at bounding box center [635, 311] width 355 height 16
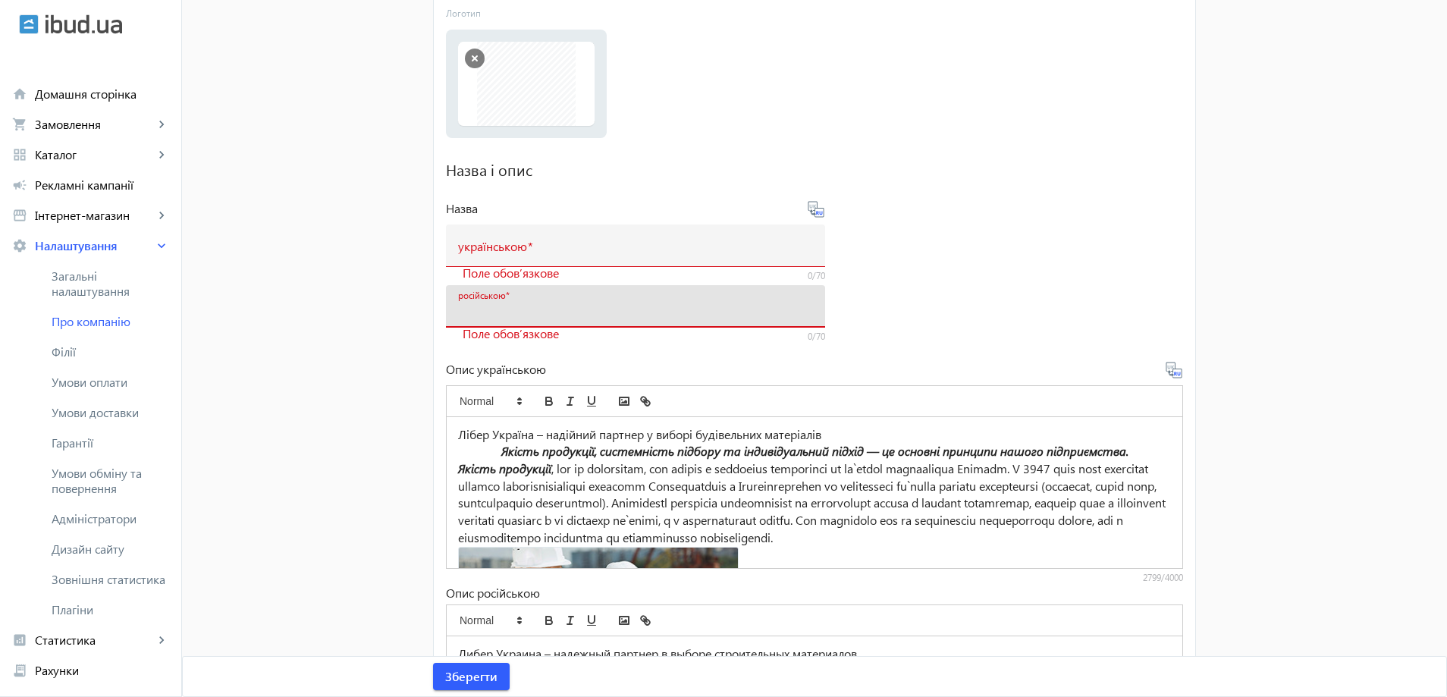
paste input "Лібер Україна – надійний партнер у виборі будівельних матеріалів Якість продукц…"
type input "Лібер Україна – надійний партнер у виборі будівельних матеріалів Якість продукц…"
